Goal: Task Accomplishment & Management: Manage account settings

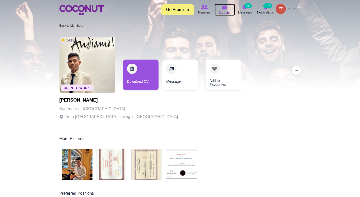
click at [223, 9] on img at bounding box center [225, 7] width 6 height 5
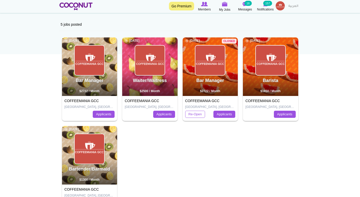
scroll to position [47, 0]
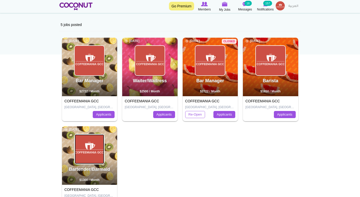
click at [87, 152] on img at bounding box center [90, 149] width 30 height 30
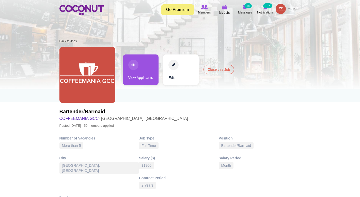
click at [136, 77] on link "View Applicants" at bounding box center [141, 69] width 36 height 31
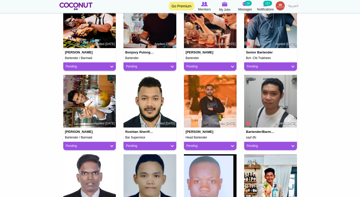
scroll to position [312, 0]
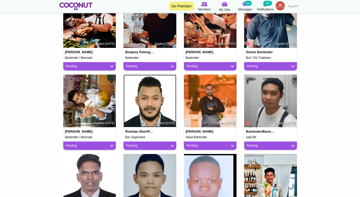
click at [146, 107] on img at bounding box center [150, 101] width 53 height 53
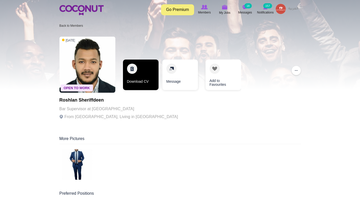
click at [141, 71] on link "Download CV" at bounding box center [141, 75] width 36 height 31
